Goal: Task Accomplishment & Management: Complete application form

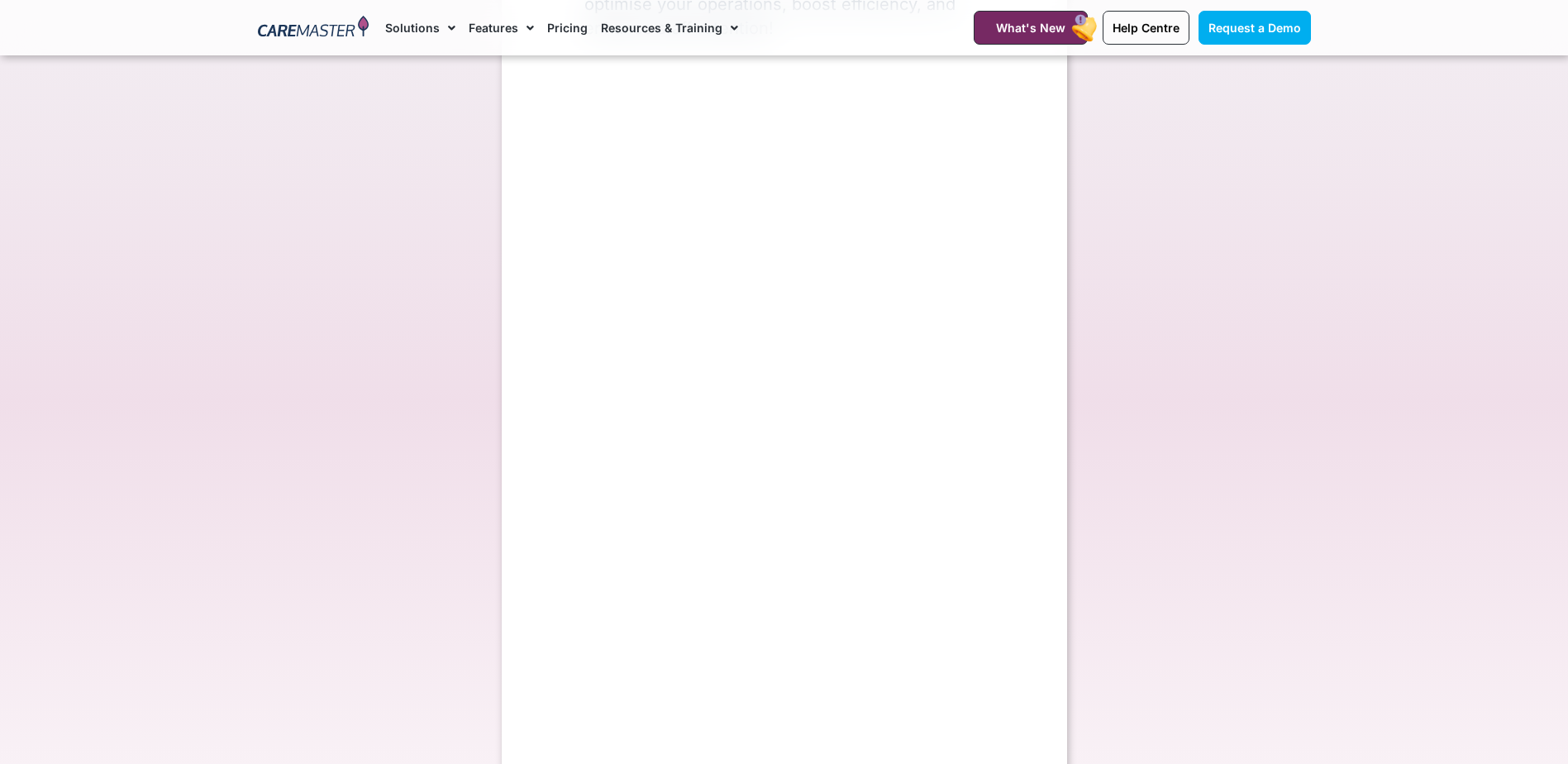
select select "**"
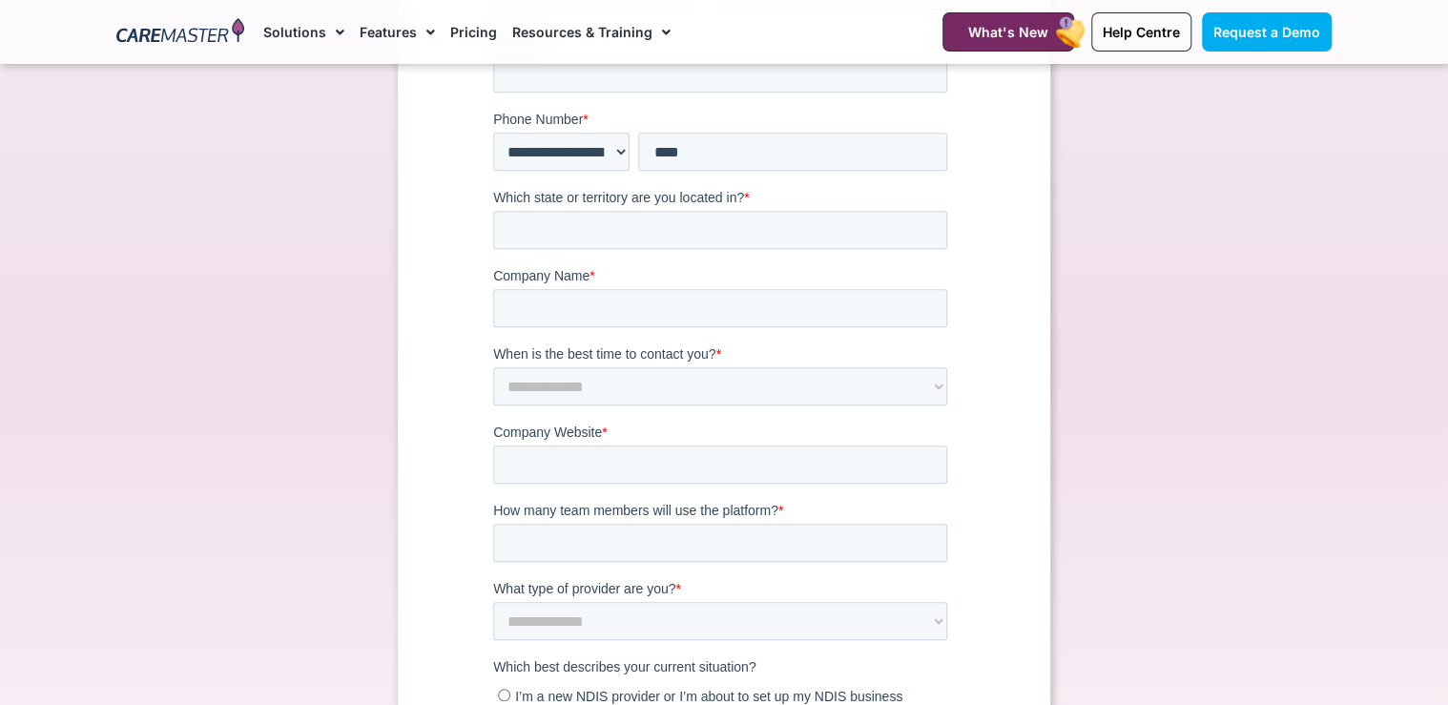
scroll to position [439, 0]
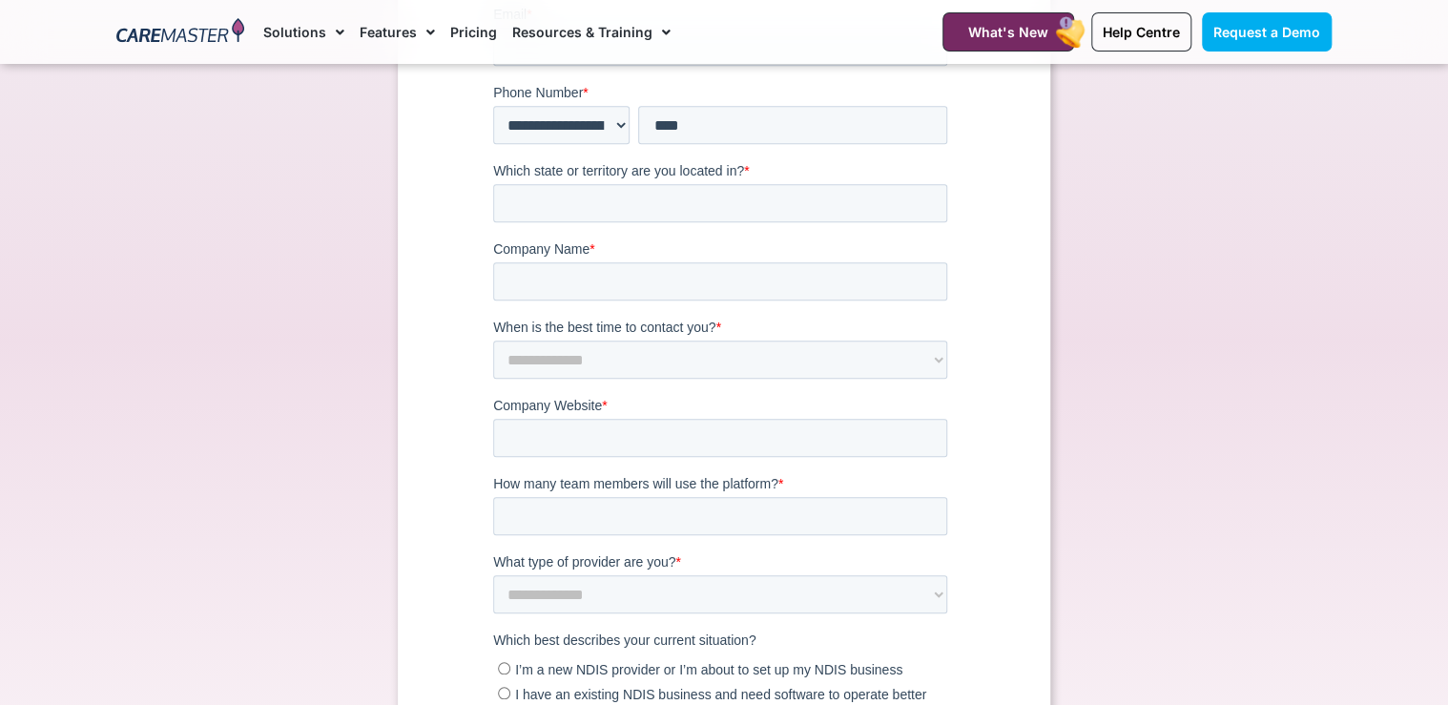
click at [432, 406] on div "Request a Demo Connect with our team to discover ways to optimise your operatio…" at bounding box center [724, 371] width 652 height 1378
drag, startPoint x: 536, startPoint y: 328, endPoint x: 708, endPoint y: 332, distance: 171.7
click at [708, 332] on span "When is the best time to contact you?" at bounding box center [604, 327] width 222 height 15
drag, startPoint x: 529, startPoint y: 407, endPoint x: 625, endPoint y: 407, distance: 95.4
click at [625, 407] on label "Company Website *" at bounding box center [724, 406] width 462 height 19
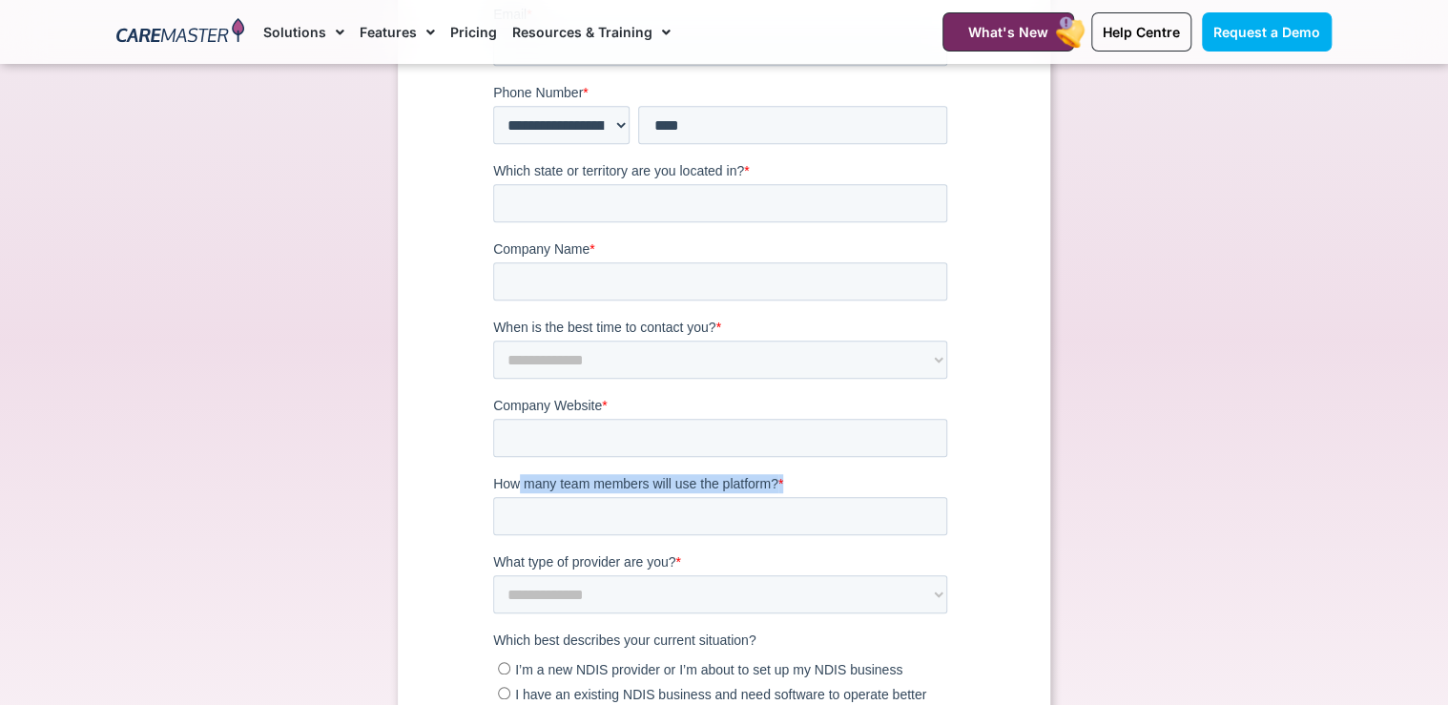
drag, startPoint x: 625, startPoint y: 407, endPoint x: 756, endPoint y: 499, distance: 160.3
click at [756, 499] on div "How many team members will use the platform? *" at bounding box center [724, 505] width 462 height 61
click at [723, 490] on span "How many team members will use the platform?" at bounding box center [635, 484] width 285 height 15
click at [723, 498] on input "How many team members will use the platform? *" at bounding box center [720, 517] width 454 height 38
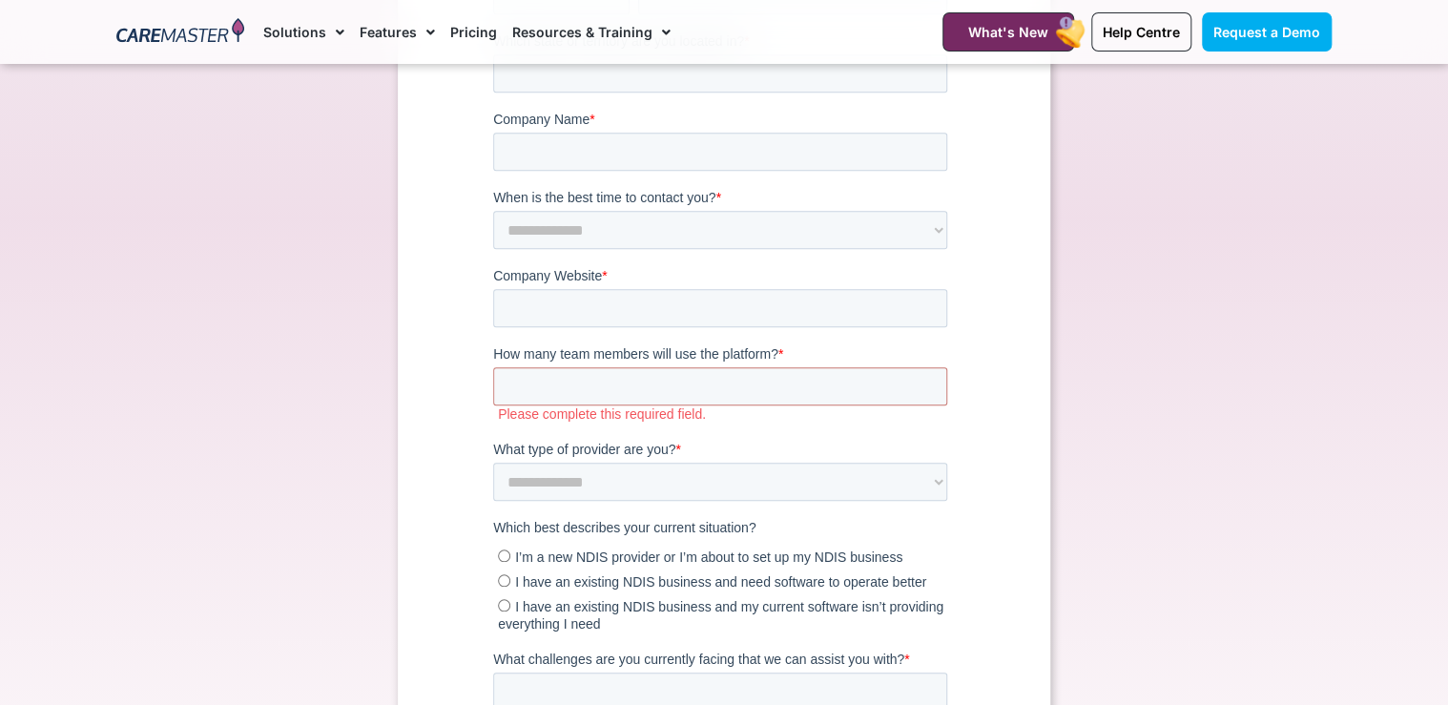
scroll to position [591, 0]
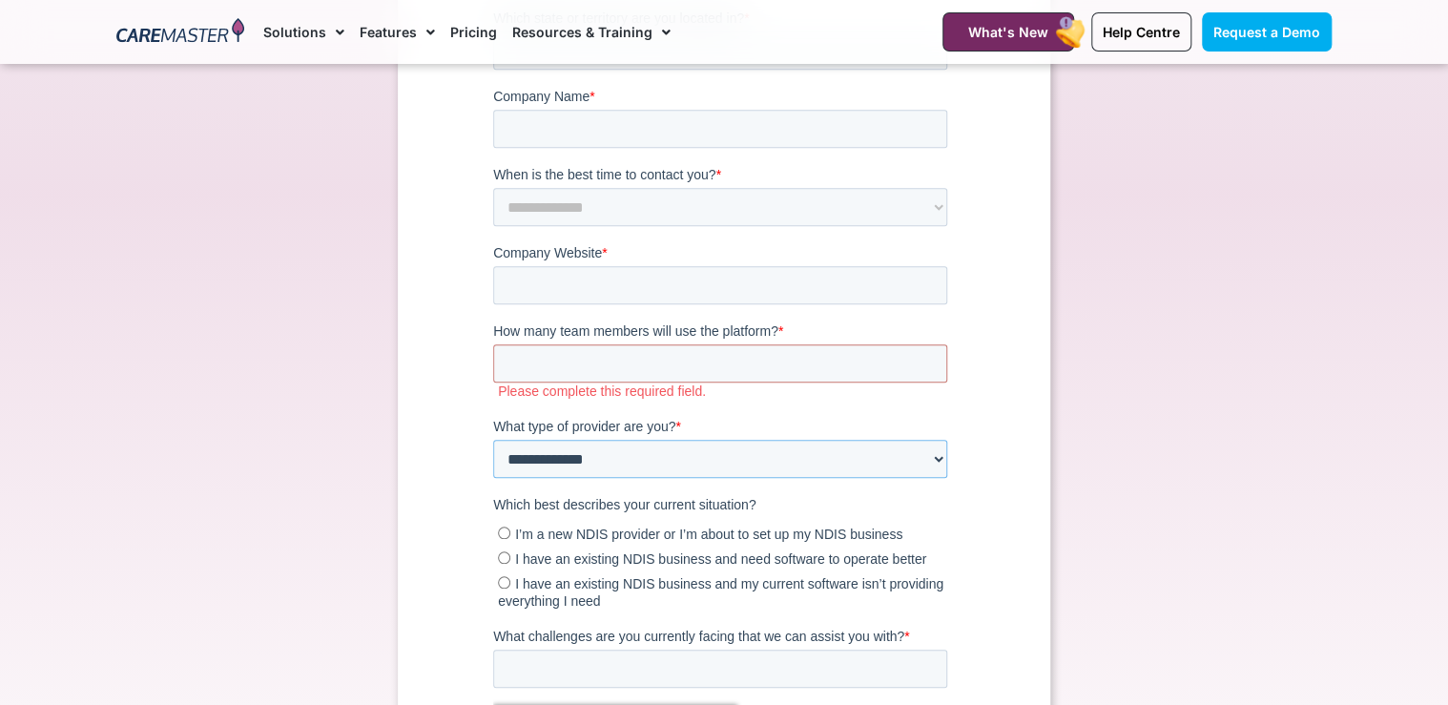
click at [569, 455] on select "**********" at bounding box center [720, 460] width 454 height 38
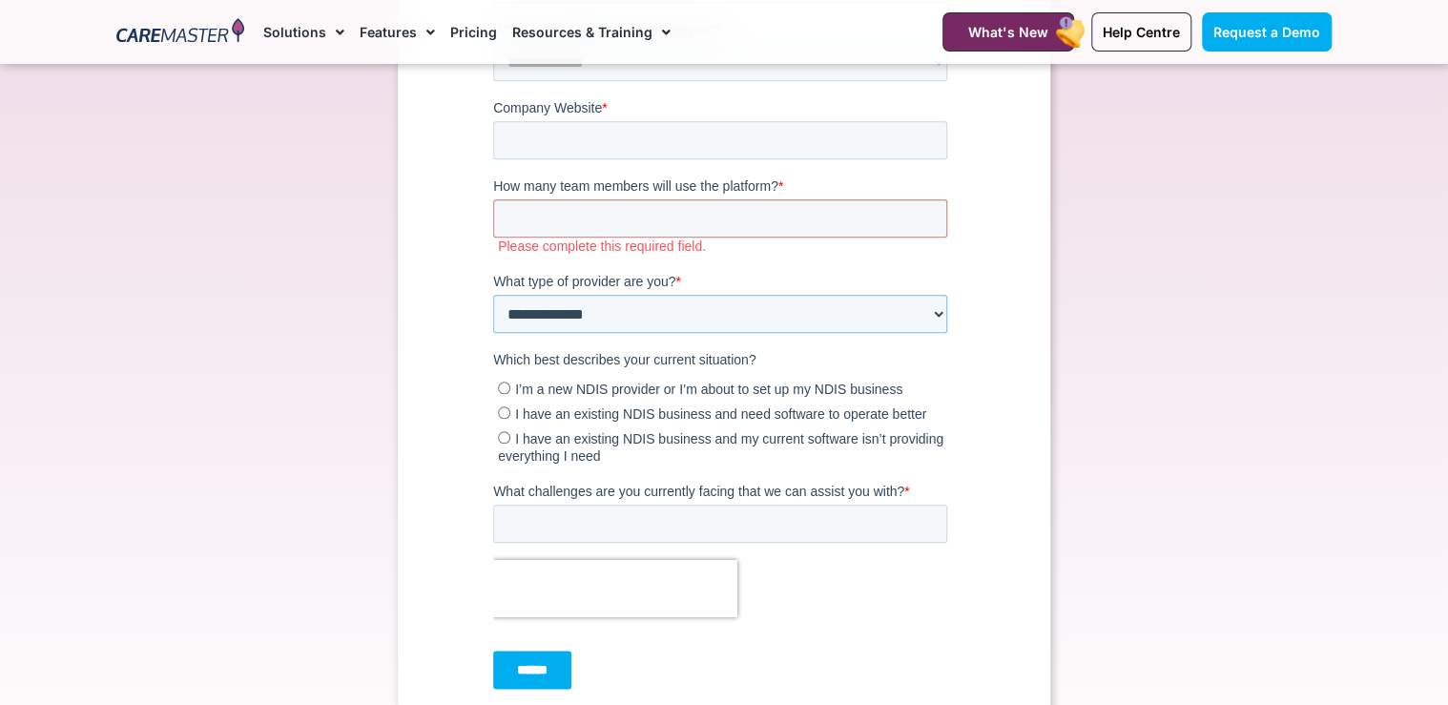
scroll to position [744, 0]
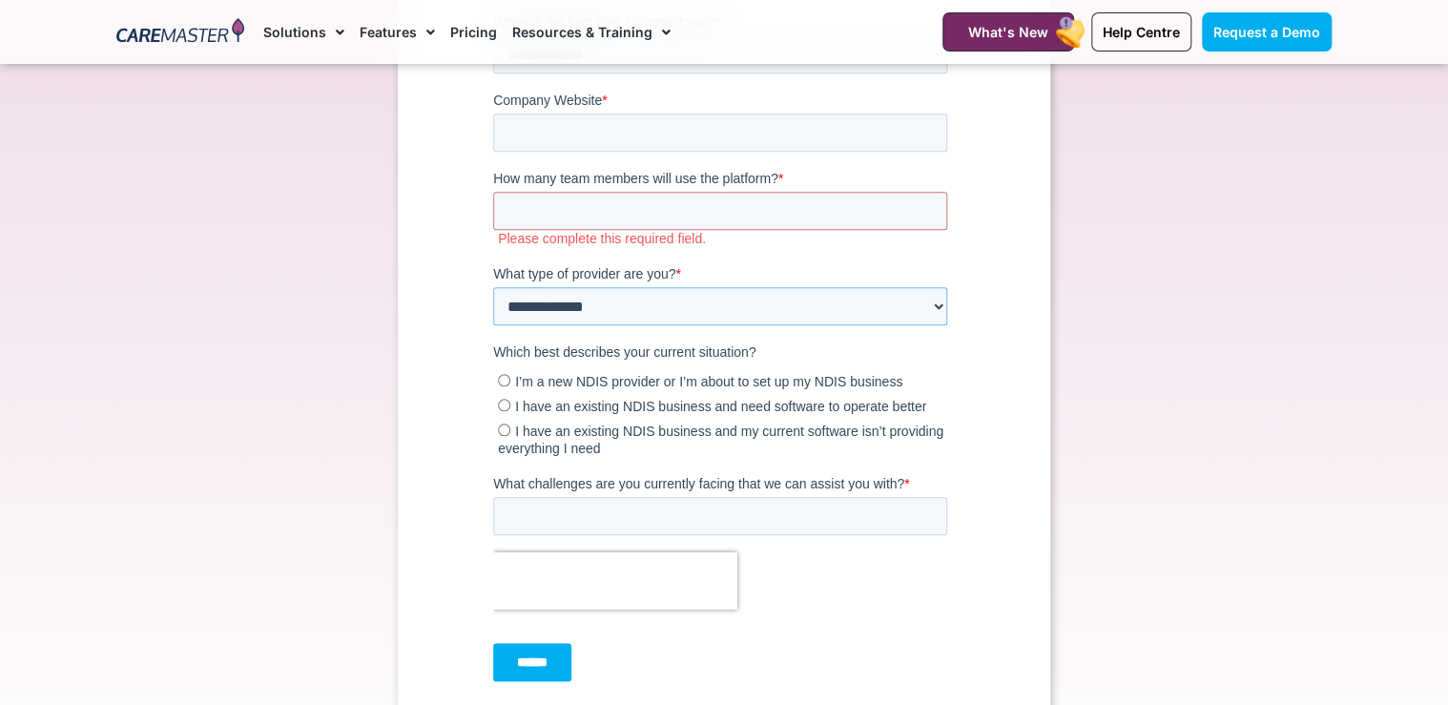
click at [718, 291] on select "**********" at bounding box center [720, 307] width 454 height 38
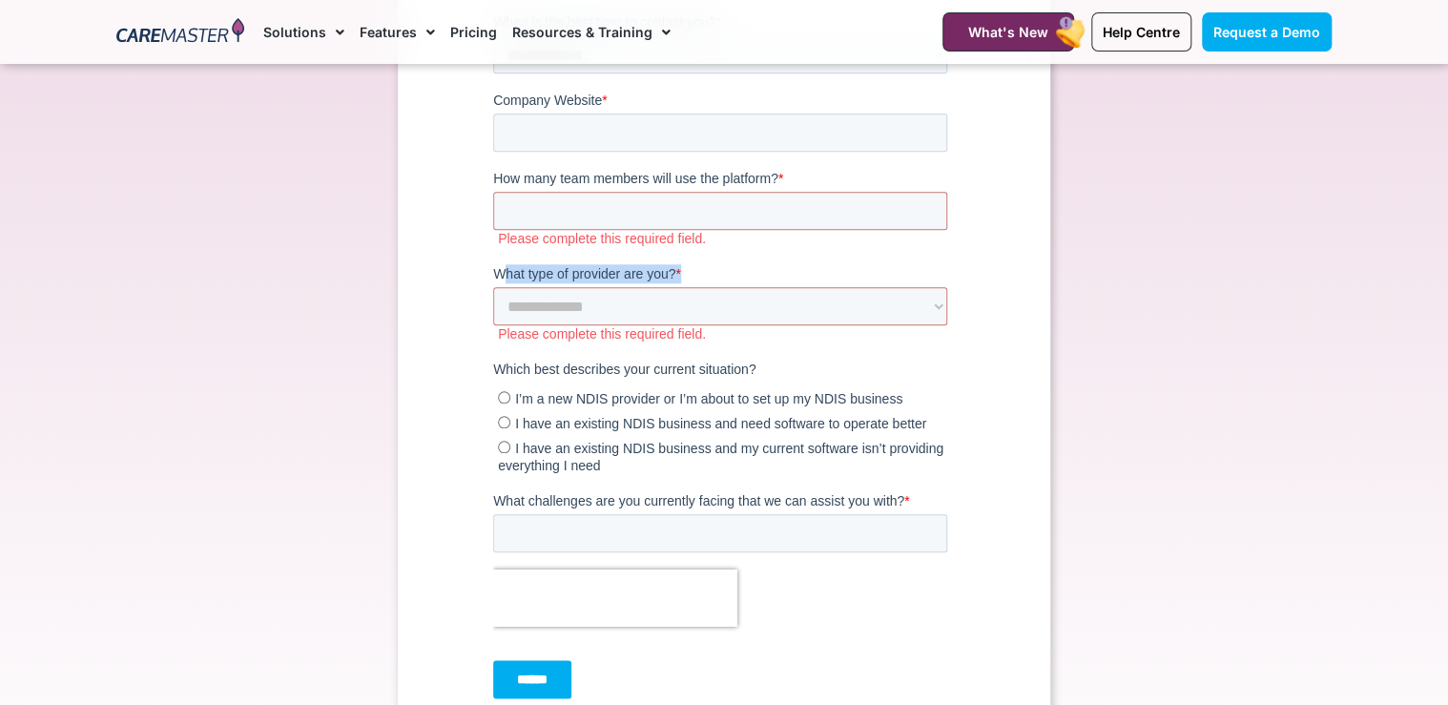
drag, startPoint x: 501, startPoint y: 274, endPoint x: 683, endPoint y: 274, distance: 182.1
click at [683, 274] on label "What type of provider are you? *" at bounding box center [724, 274] width 462 height 19
drag, startPoint x: 683, startPoint y: 274, endPoint x: 641, endPoint y: 278, distance: 42.1
click at [641, 278] on span "What type of provider are you?" at bounding box center [584, 274] width 182 height 15
click at [641, 288] on select "**********" at bounding box center [720, 307] width 454 height 38
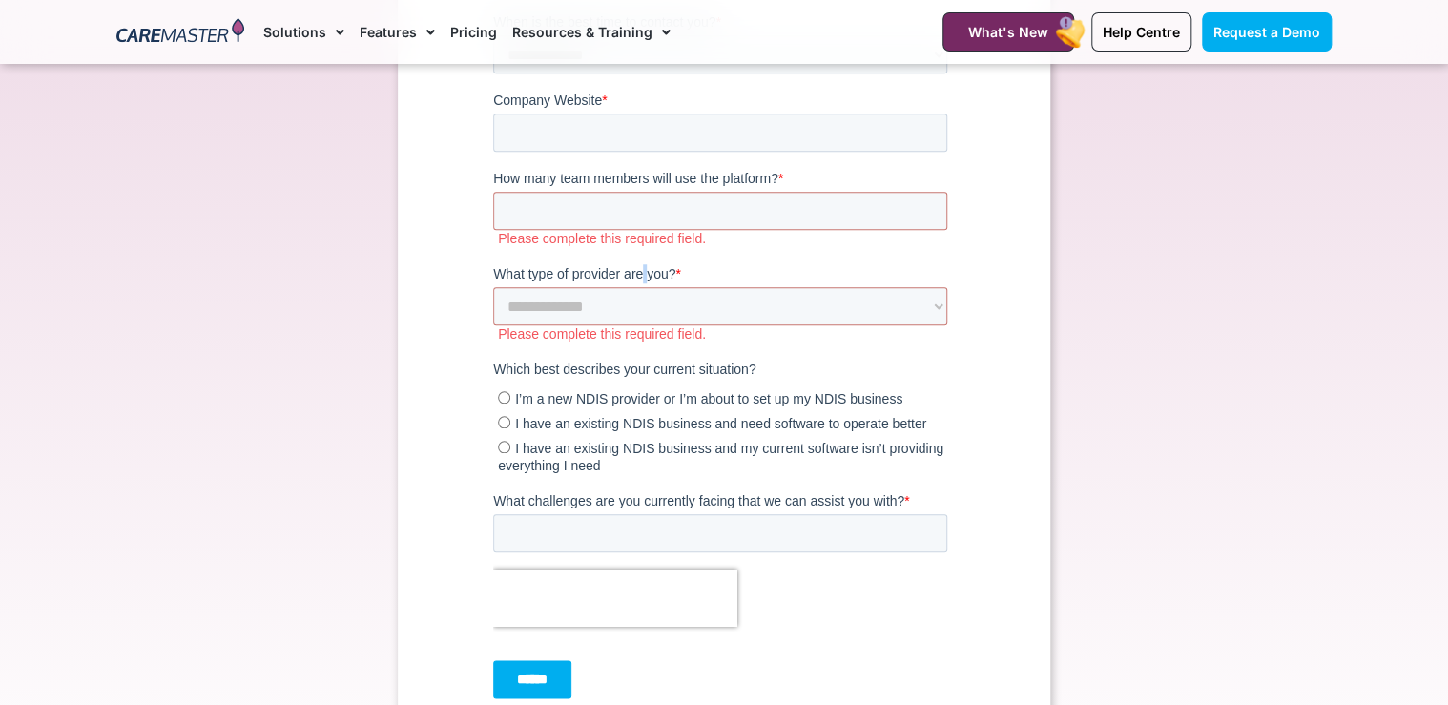
click at [641, 278] on span "What type of provider are you?" at bounding box center [584, 274] width 182 height 15
click at [641, 288] on select "**********" at bounding box center [720, 307] width 454 height 38
click at [641, 278] on span "What type of provider are you?" at bounding box center [584, 274] width 182 height 15
click at [641, 288] on select "**********" at bounding box center [720, 307] width 454 height 38
click at [1125, 153] on div "Request a Demo Connect with our team to discover ways to optimise your operatio…" at bounding box center [724, 83] width 1234 height 1412
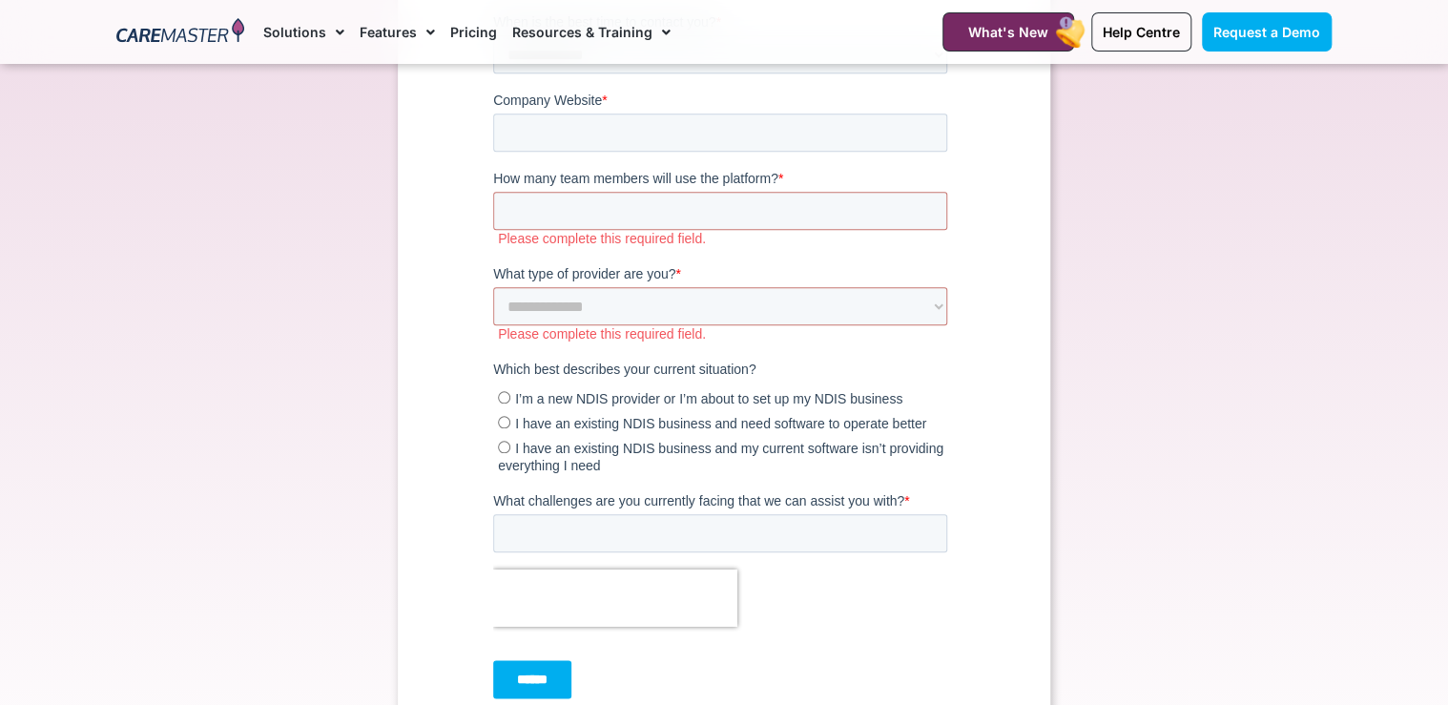
drag, startPoint x: 600, startPoint y: 426, endPoint x: 551, endPoint y: 426, distance: 48.6
click at [600, 426] on span "I have an existing NDIS business and need software to operate better" at bounding box center [720, 424] width 411 height 15
drag, startPoint x: 599, startPoint y: 375, endPoint x: 723, endPoint y: 367, distance: 124.2
click at [723, 367] on span "Which best describes your current situation?" at bounding box center [624, 369] width 262 height 15
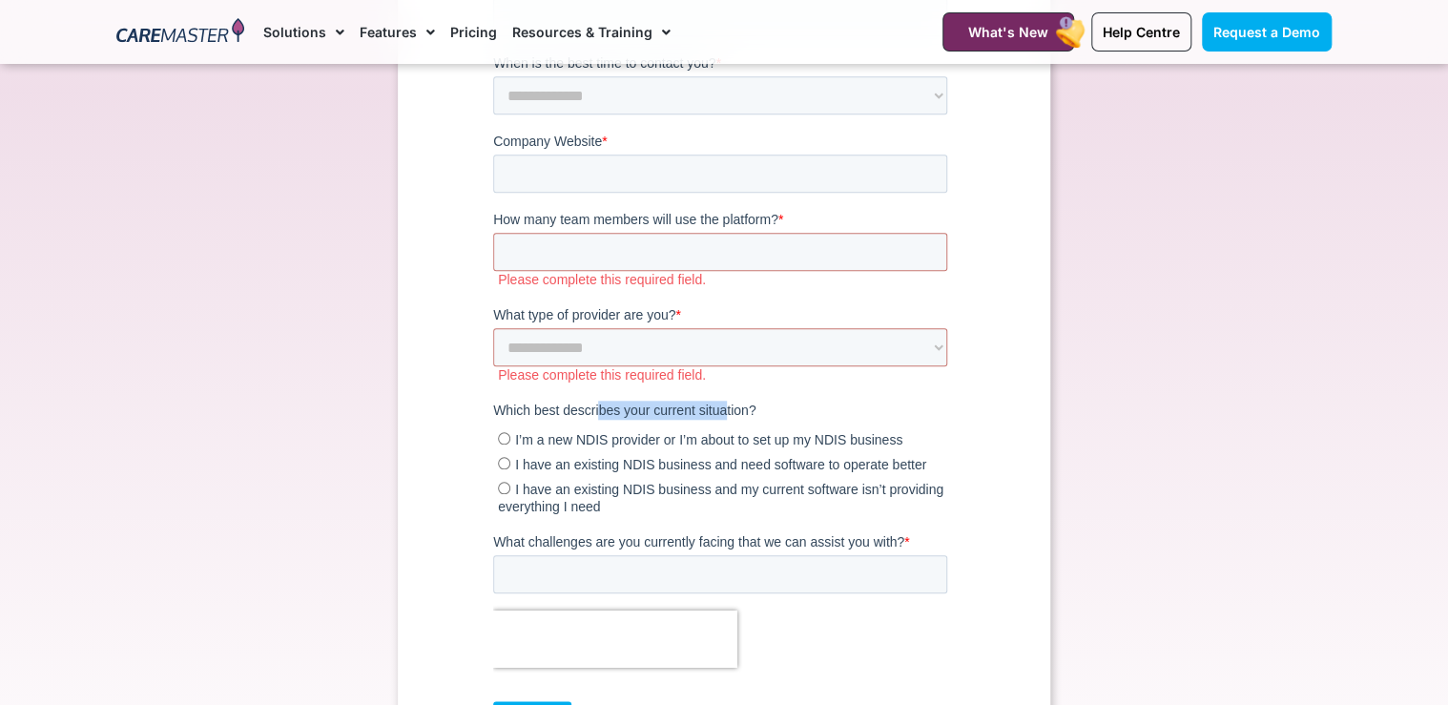
scroll to position [668, 0]
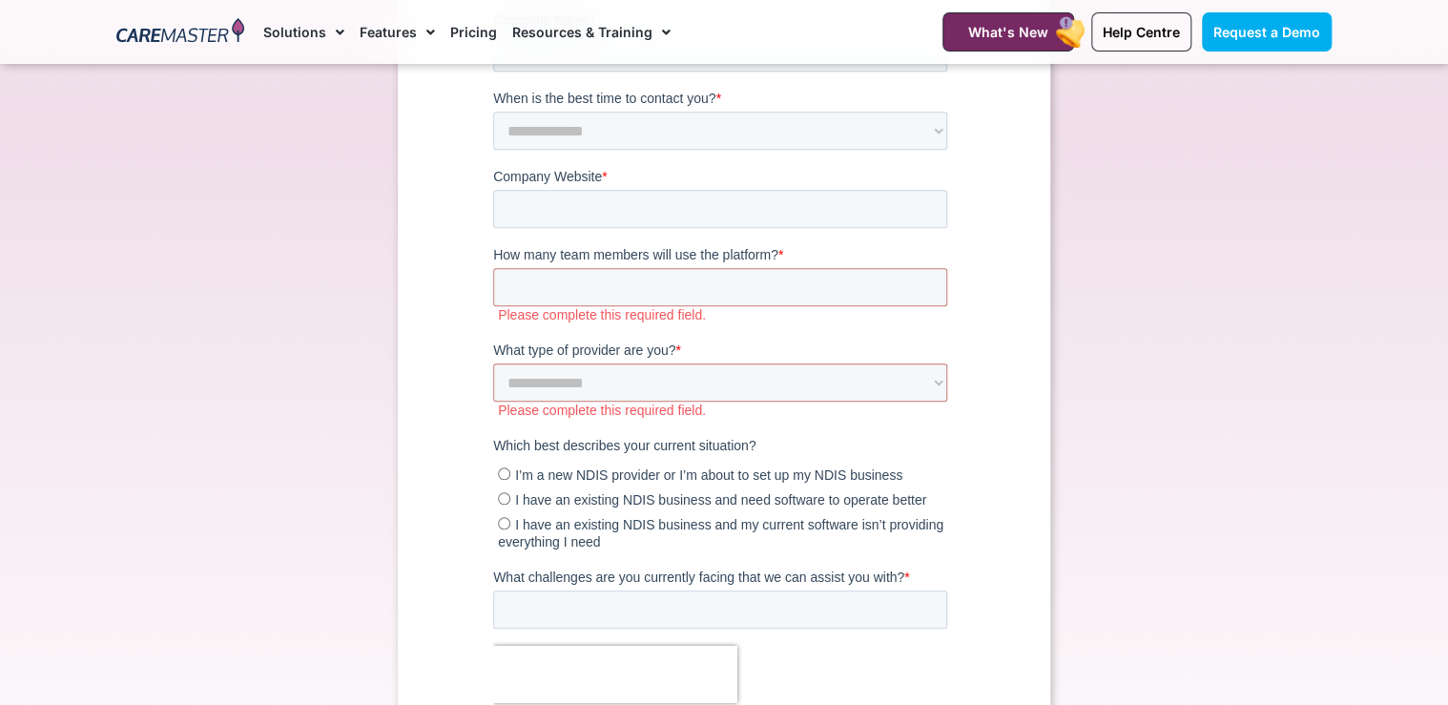
click at [509, 256] on span "How many team members will use the platform?" at bounding box center [635, 255] width 285 height 15
click at [509, 269] on input "How many team members will use the platform? *" at bounding box center [720, 288] width 454 height 38
drag, startPoint x: 509, startPoint y: 256, endPoint x: 737, endPoint y: 252, distance: 228.0
click at [737, 252] on span "How many team members will use the platform?" at bounding box center [635, 255] width 285 height 15
click at [737, 269] on input "How many team members will use the platform? *" at bounding box center [720, 288] width 454 height 38
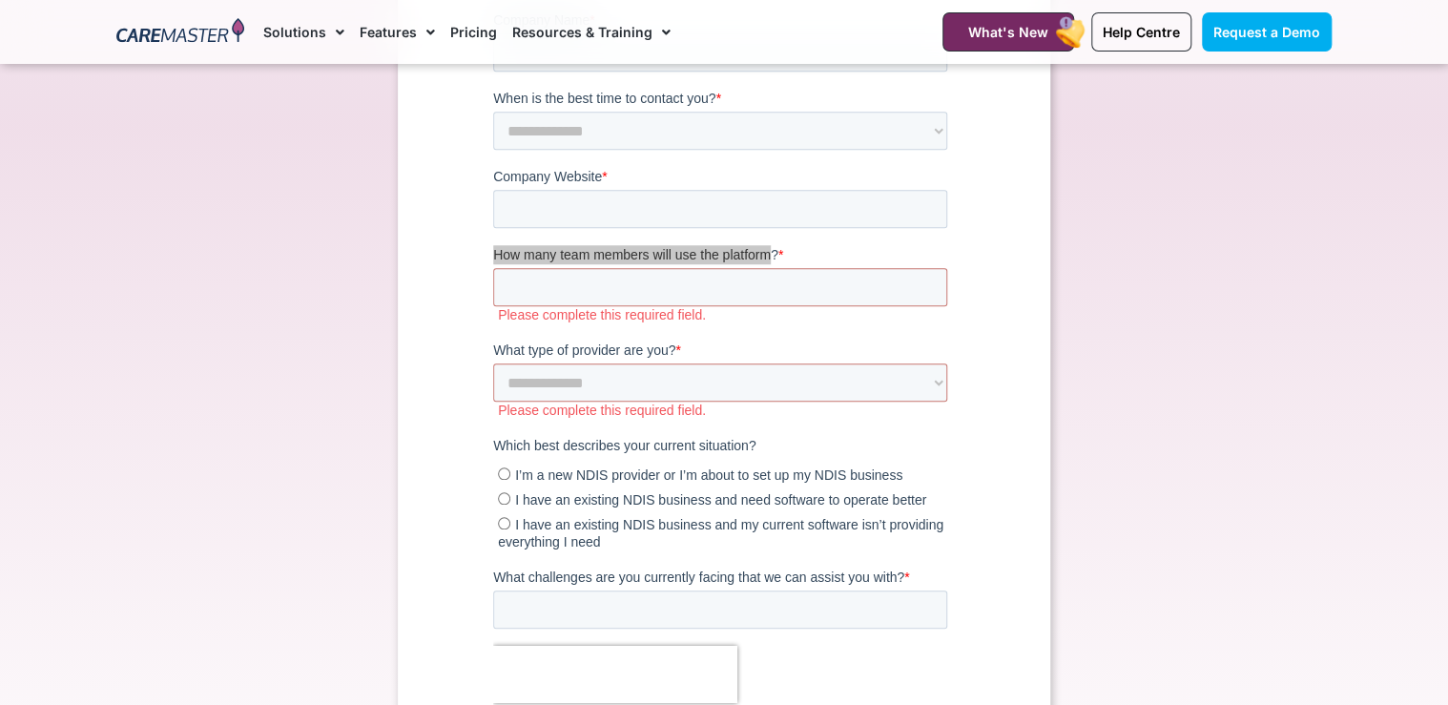
click at [1073, 390] on div "Request a Demo Connect with our team to discover ways to optimise your operatio…" at bounding box center [724, 160] width 1234 height 1412
click at [671, 255] on span "How many team members will use the platform?" at bounding box center [635, 255] width 285 height 15
click at [671, 269] on input "How many team members will use the platform? *" at bounding box center [720, 288] width 454 height 38
click at [671, 255] on span "How many team members will use the platform?" at bounding box center [635, 255] width 285 height 15
click at [671, 269] on input "How many team members will use the platform? *" at bounding box center [720, 288] width 454 height 38
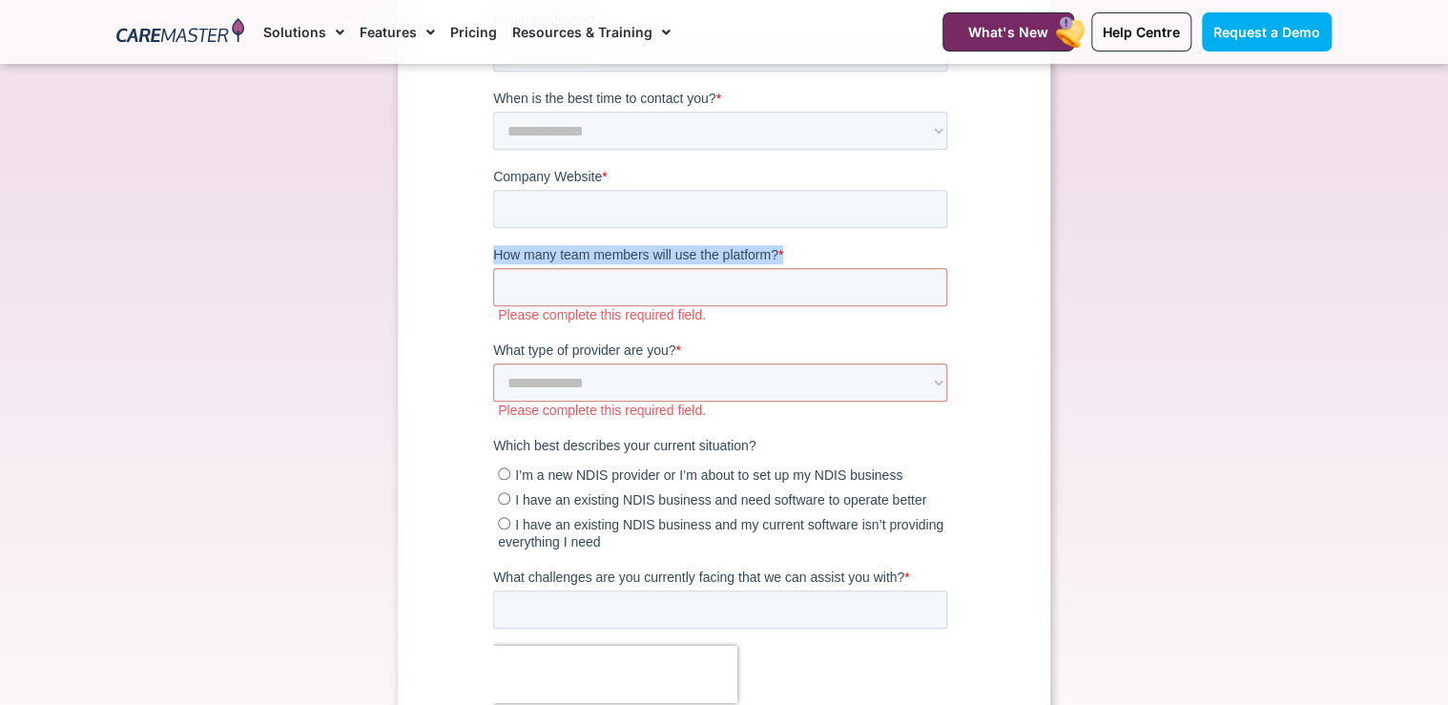
click at [671, 254] on span "How many team members will use the platform?" at bounding box center [635, 255] width 285 height 15
click at [671, 269] on input "How many team members will use the platform? *" at bounding box center [720, 288] width 454 height 38
copy label "How many team members will use the platform? *"
click at [599, 132] on select "**********" at bounding box center [720, 132] width 454 height 38
click at [600, 131] on select "**********" at bounding box center [720, 132] width 454 height 38
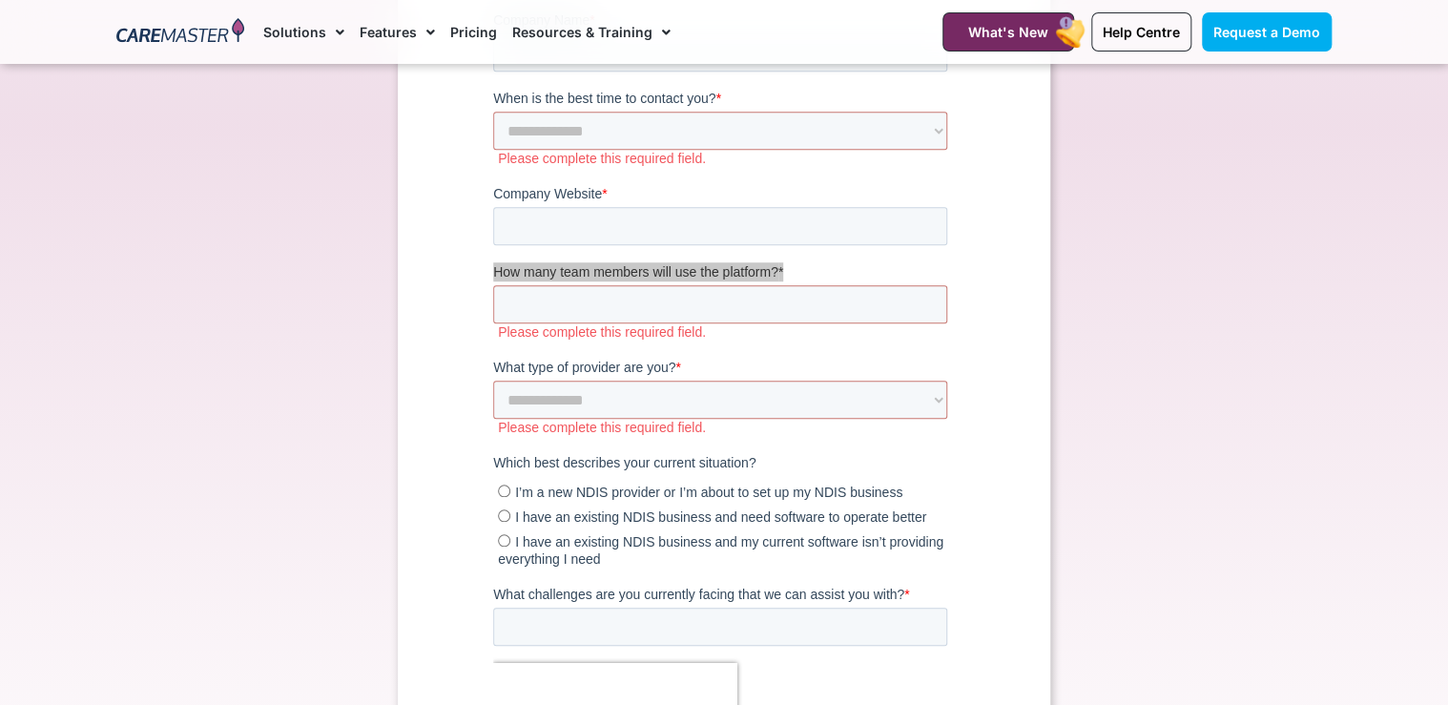
click at [410, 413] on div "Request a Demo Connect with our team to discover ways to optimise your operatio…" at bounding box center [724, 160] width 652 height 1412
drag, startPoint x: 685, startPoint y: 464, endPoint x: 630, endPoint y: 463, distance: 54.4
click at [630, 463] on span "Which best describes your current situation?" at bounding box center [624, 463] width 262 height 15
drag, startPoint x: 630, startPoint y: 463, endPoint x: 761, endPoint y: 463, distance: 130.7
click at [761, 463] on label "Which best describes your current situation?" at bounding box center [724, 463] width 462 height 19
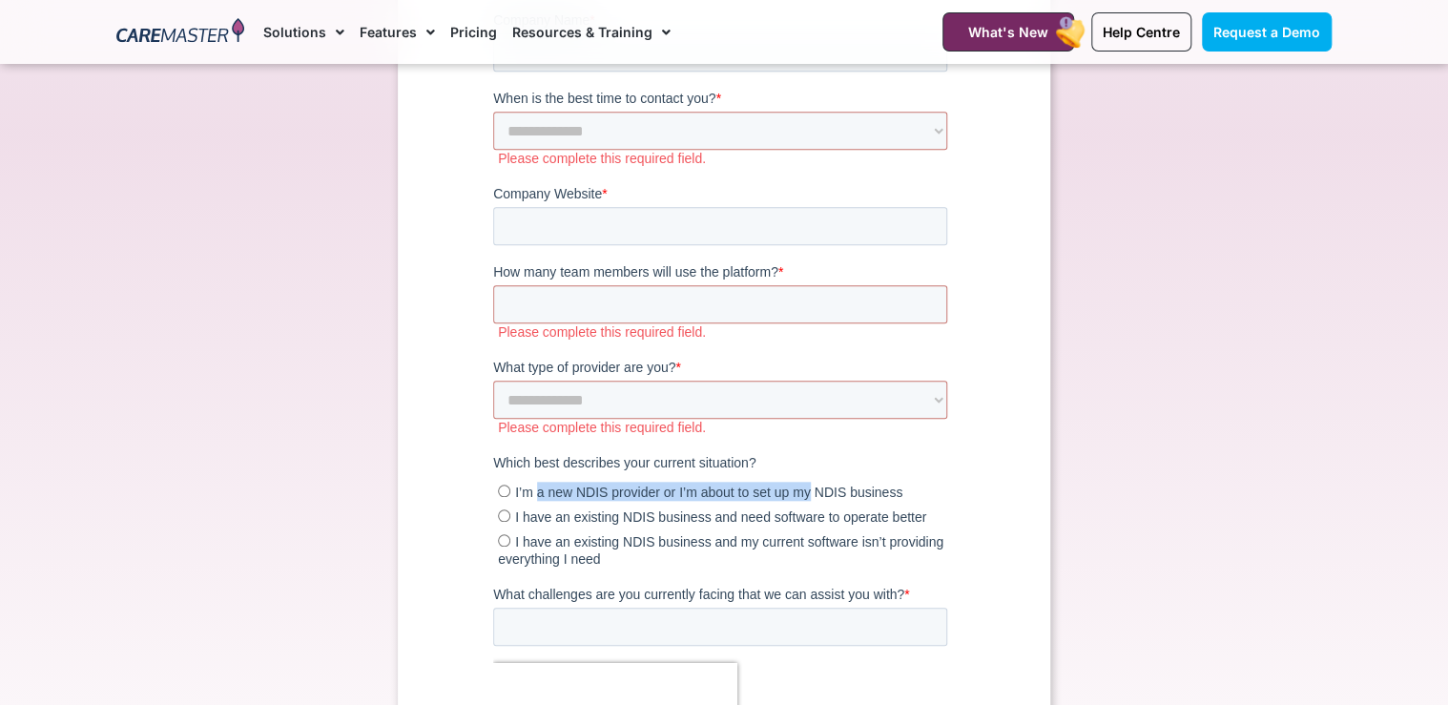
drag, startPoint x: 538, startPoint y: 495, endPoint x: 824, endPoint y: 495, distance: 286.1
click at [824, 495] on span "I’m a new NDIS provider or I’m about to set up my NDIS business" at bounding box center [708, 492] width 387 height 15
click at [1030, 562] on div "Request a Demo Connect with our team to discover ways to optimise your operatio…" at bounding box center [724, 169] width 652 height 1430
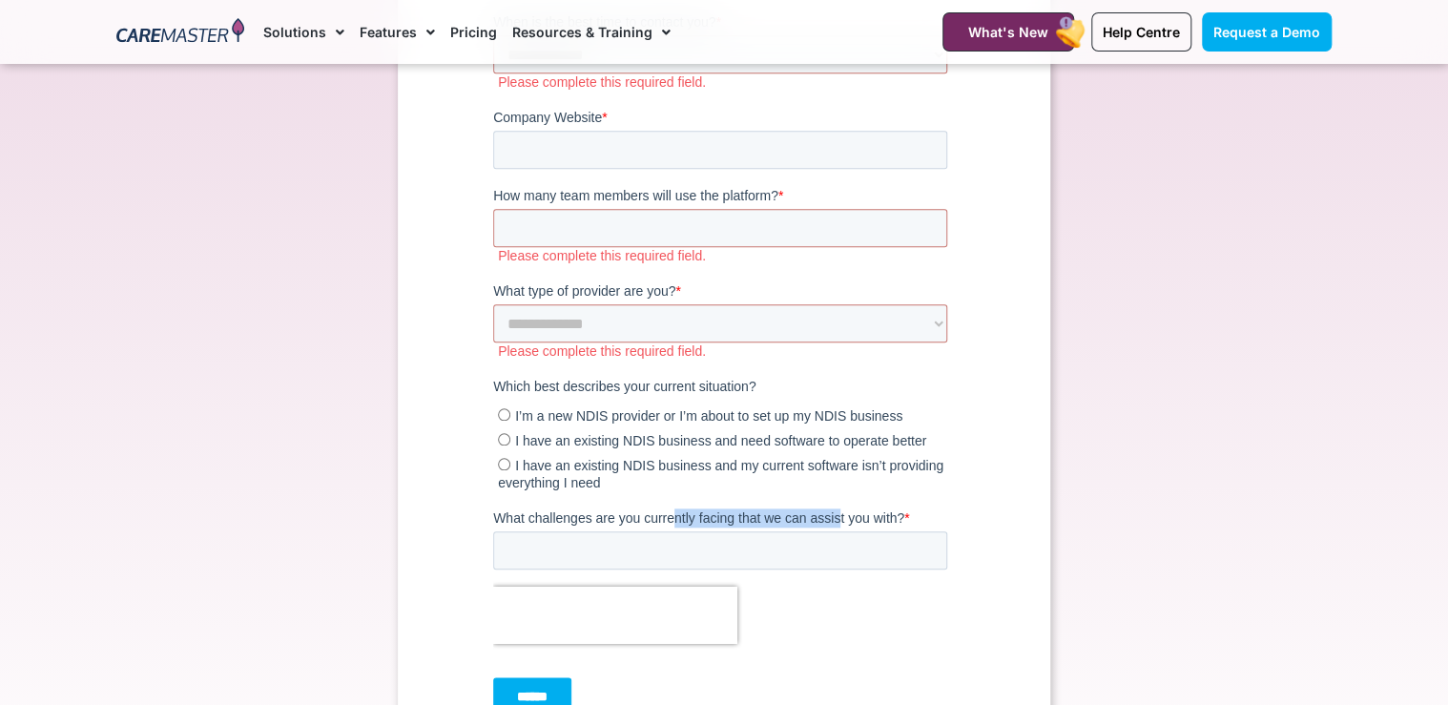
drag, startPoint x: 841, startPoint y: 520, endPoint x: 671, endPoint y: 520, distance: 169.8
click at [671, 520] on span "What challenges are you currently facing that we can assist you with?" at bounding box center [698, 518] width 411 height 15
click at [994, 536] on div "Request a Demo Connect with our team to discover ways to optimise your operatio…" at bounding box center [724, 92] width 652 height 1430
click at [915, 517] on label "What challenges are you currently facing that we can assist you with? *" at bounding box center [724, 518] width 462 height 19
click at [915, 532] on input "What challenges are you currently facing that we can assist you with? *" at bounding box center [720, 551] width 454 height 38
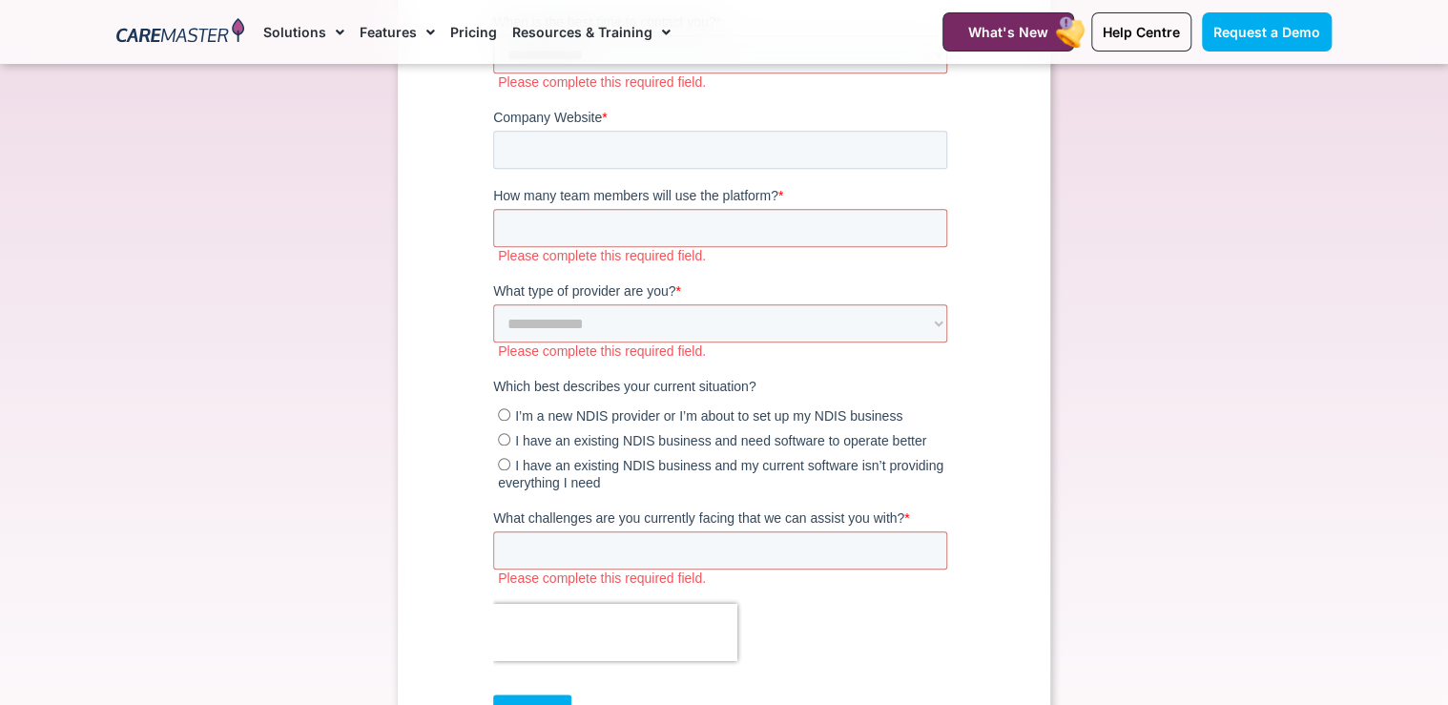
click at [558, 422] on span "I’m a new NDIS provider or I’m about to set up my NDIS business" at bounding box center [708, 416] width 387 height 15
click at [543, 477] on span "I have an existing NDIS business and my current software isn’t providing everyt…" at bounding box center [720, 475] width 445 height 32
click at [519, 415] on span "I’m a new NDIS provider or I’m about to set up my NDIS business" at bounding box center [708, 416] width 387 height 15
click at [633, 543] on input "What challenges are you currently facing that we can assist you with? *" at bounding box center [720, 551] width 454 height 38
type input "***"
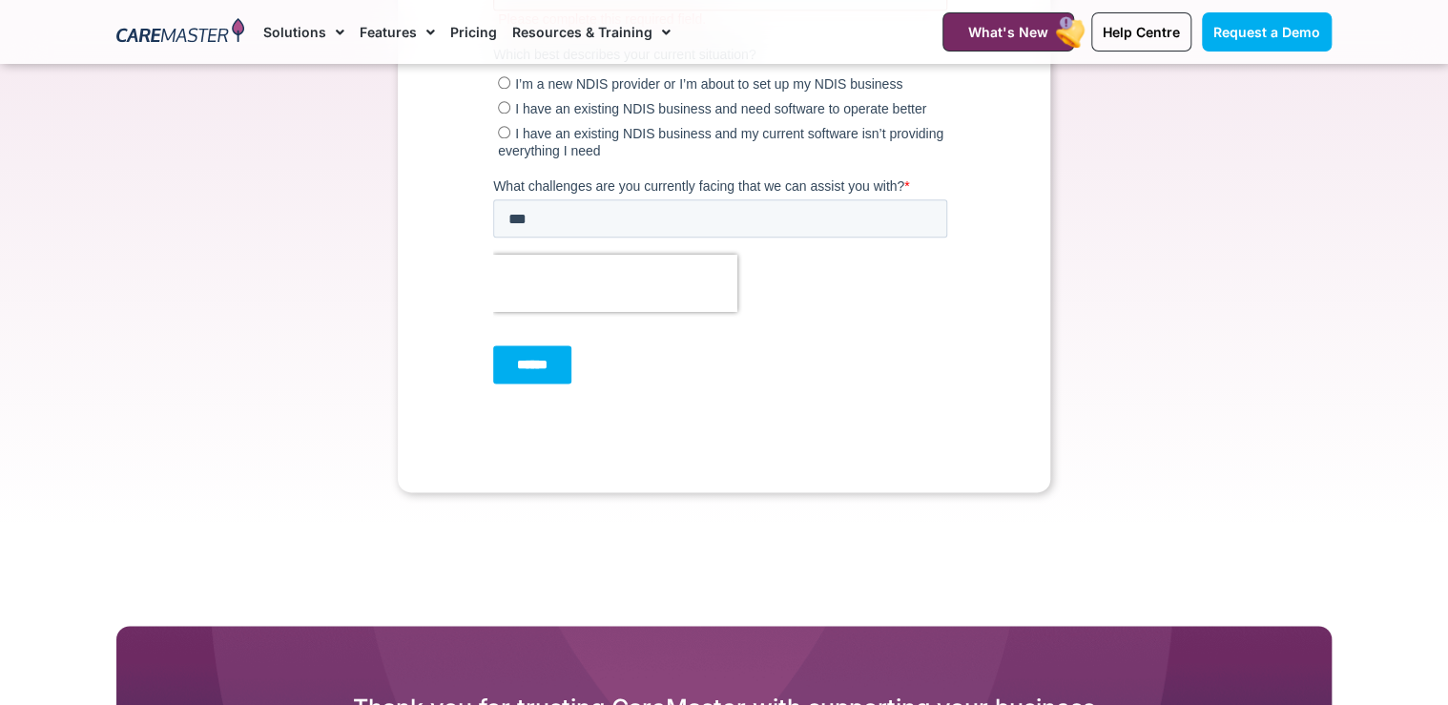
scroll to position [1202, 0]
